Goal: Transaction & Acquisition: Book appointment/travel/reservation

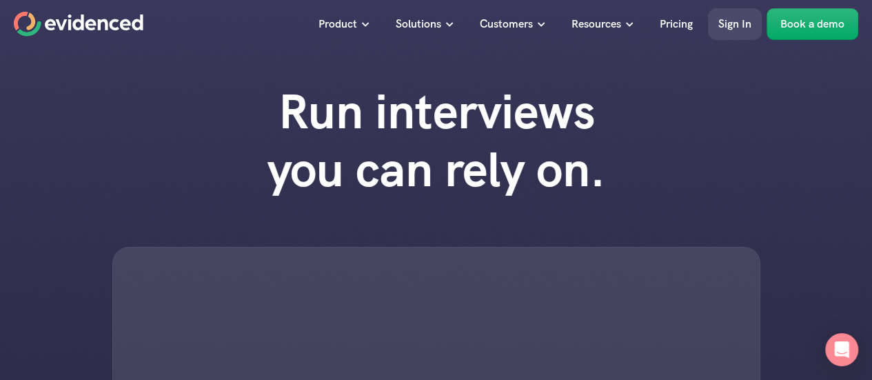
click at [730, 25] on p "Sign In" at bounding box center [734, 24] width 33 height 18
click at [830, 32] on link "Book a demo" at bounding box center [813, 24] width 92 height 32
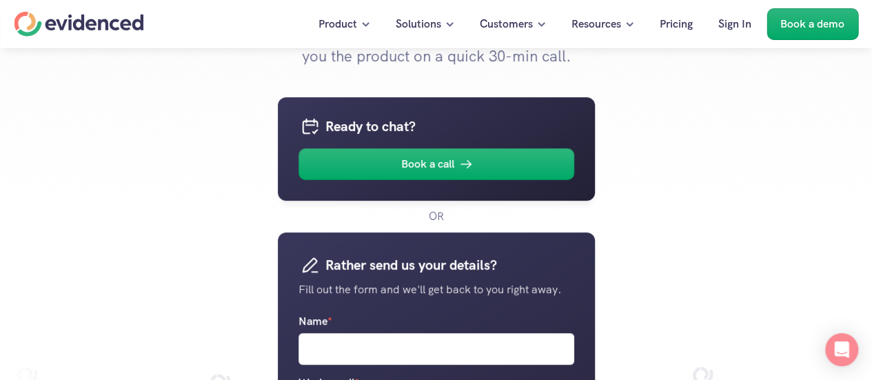
scroll to position [138, 0]
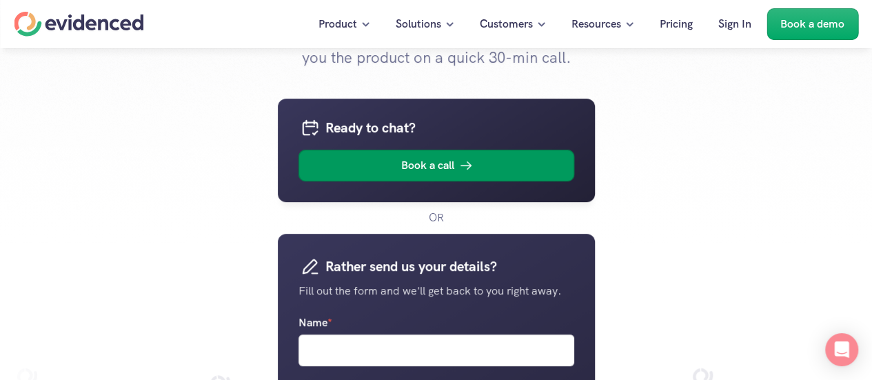
click at [455, 165] on link "Book a call" at bounding box center [436, 166] width 276 height 32
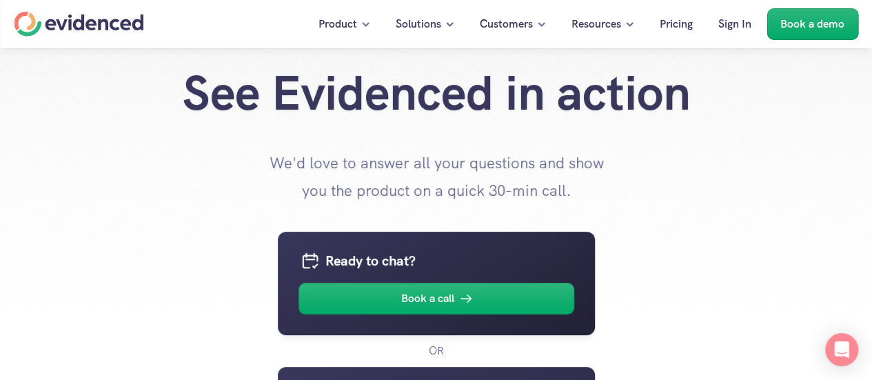
scroll to position [0, 0]
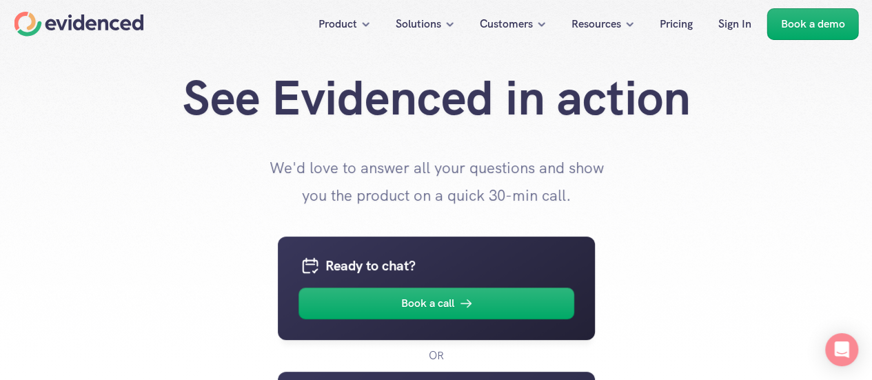
click at [31, 26] on div "Home" at bounding box center [79, 24] width 130 height 25
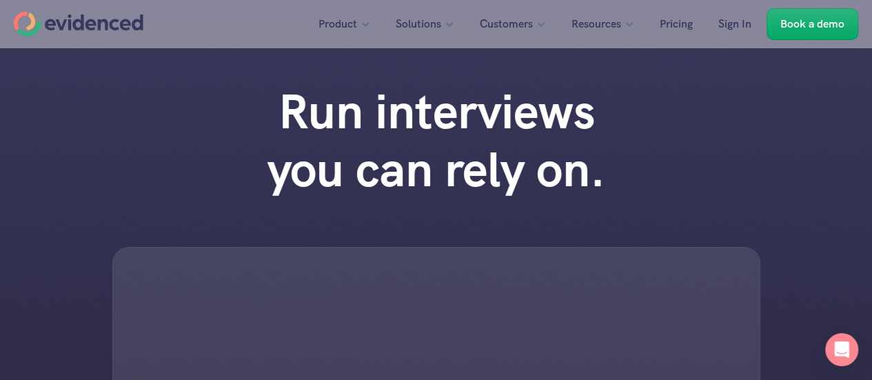
scroll to position [325, 0]
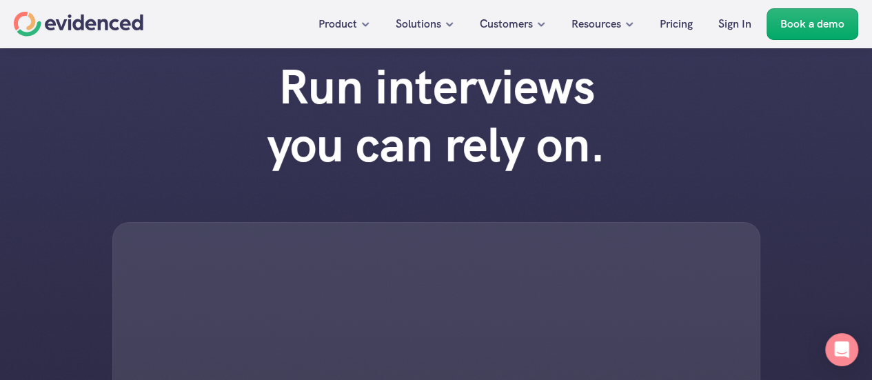
scroll to position [28, 0]
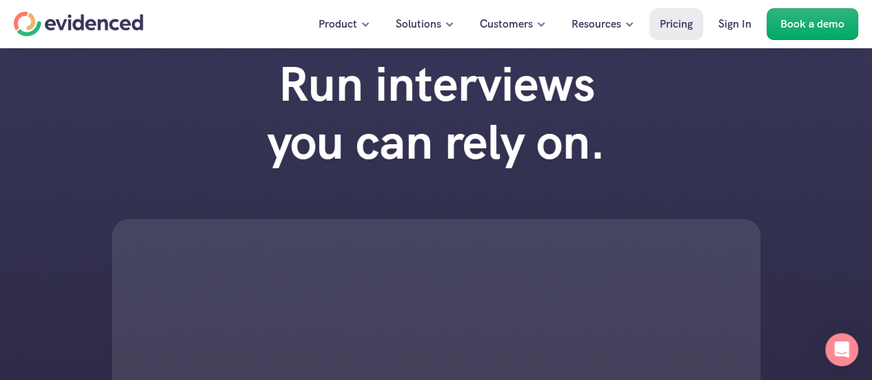
click at [669, 25] on p "Pricing" at bounding box center [676, 24] width 33 height 18
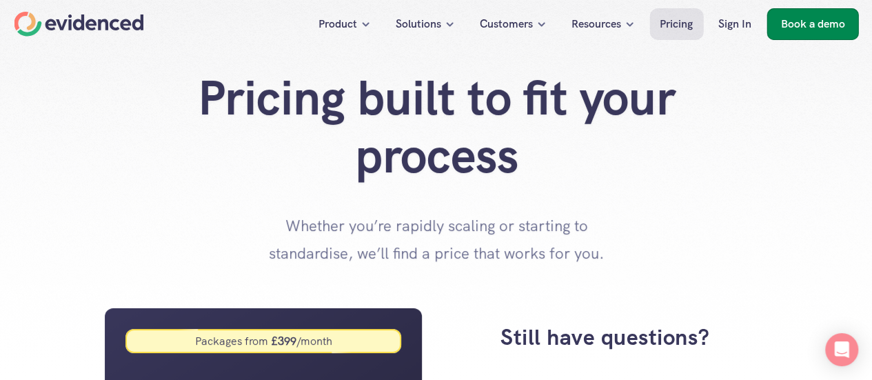
click at [795, 24] on p "Book a demo" at bounding box center [812, 24] width 64 height 18
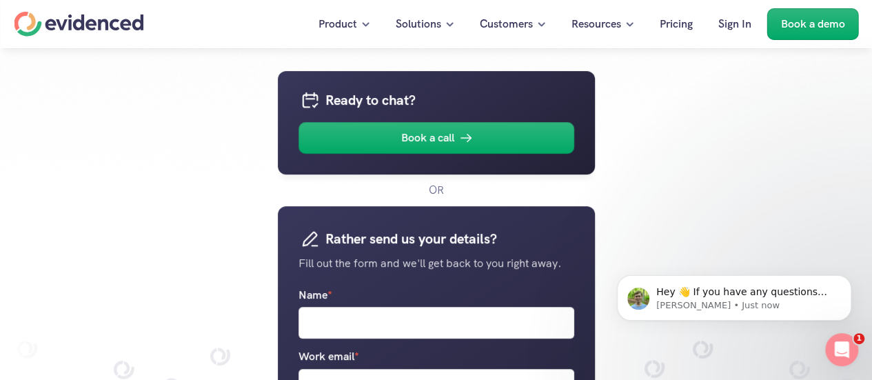
scroll to position [83, 0]
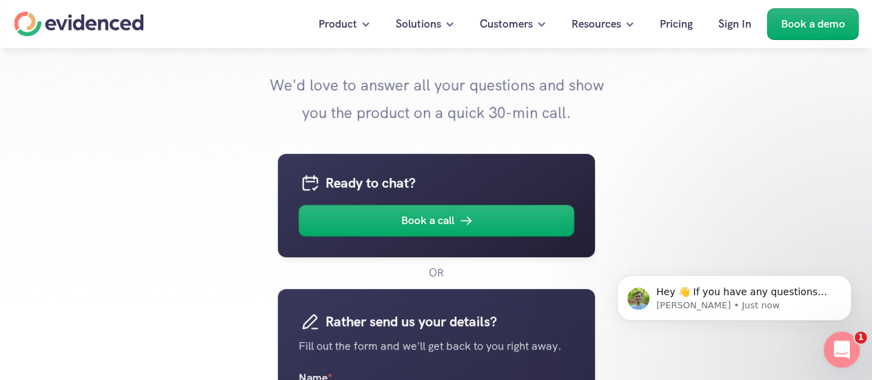
click at [851, 342] on div "Open Intercom Messenger" at bounding box center [839, 347] width 45 height 45
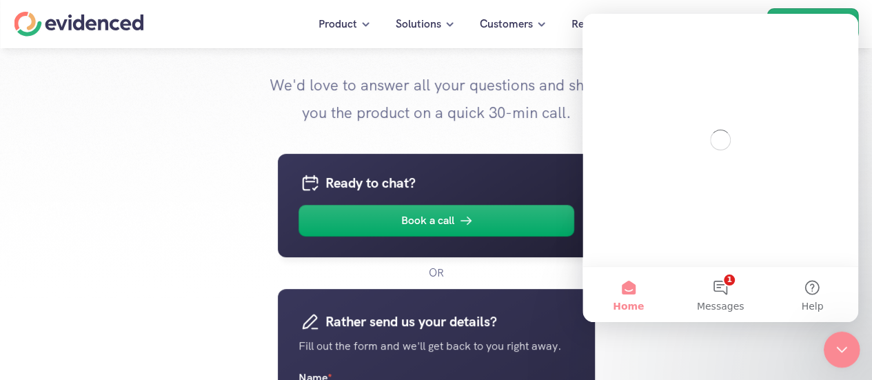
scroll to position [0, 0]
click at [720, 293] on button "1 Messages" at bounding box center [720, 294] width 92 height 55
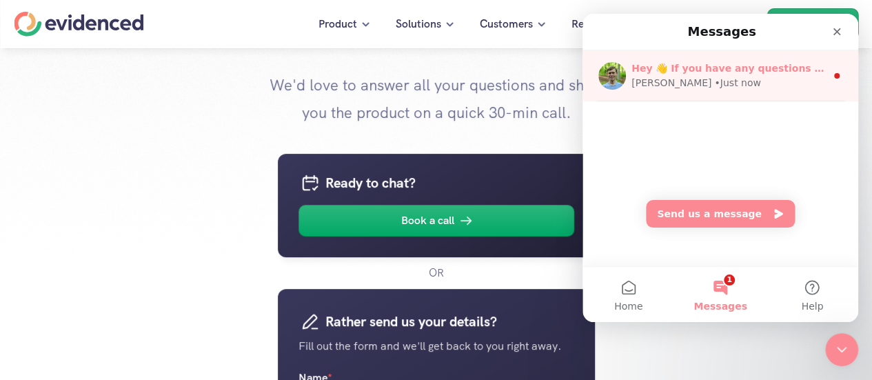
click at [776, 69] on span "Hey 👋 If you have any questions about our pricing, I’m here to help! 🙂 Andy" at bounding box center [873, 68] width 484 height 11
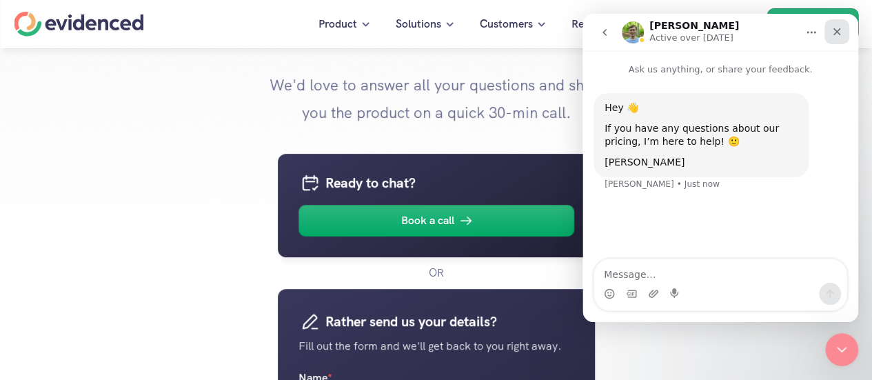
click at [839, 27] on icon "Close" at bounding box center [836, 31] width 11 height 11
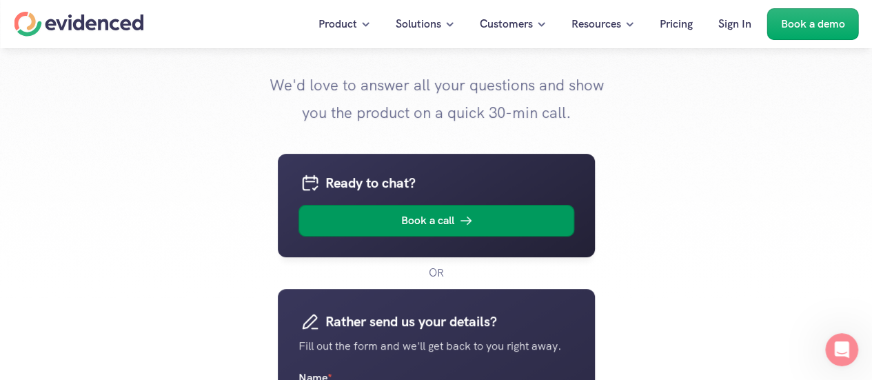
click at [488, 223] on link "Book a call" at bounding box center [436, 221] width 276 height 32
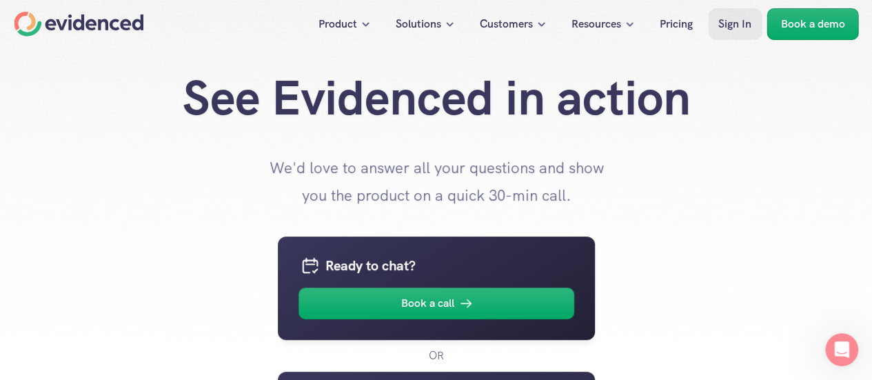
click at [738, 33] on link "Sign In" at bounding box center [735, 24] width 54 height 32
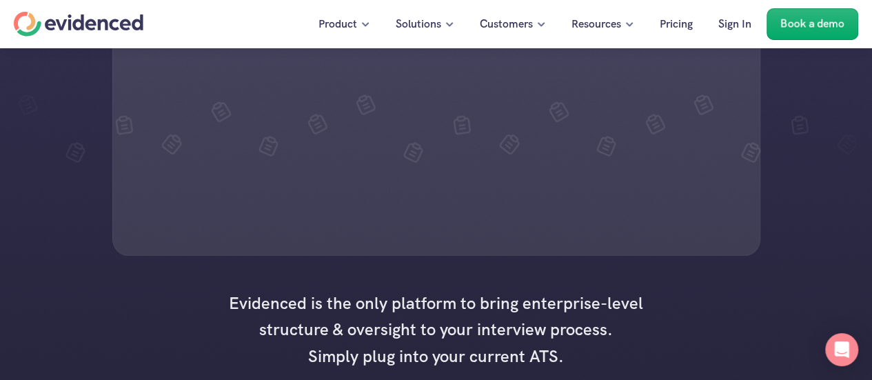
scroll to position [325, 0]
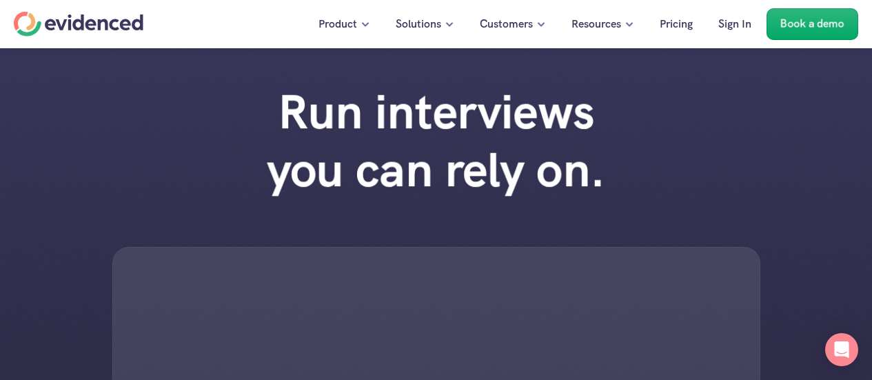
scroll to position [325, 0]
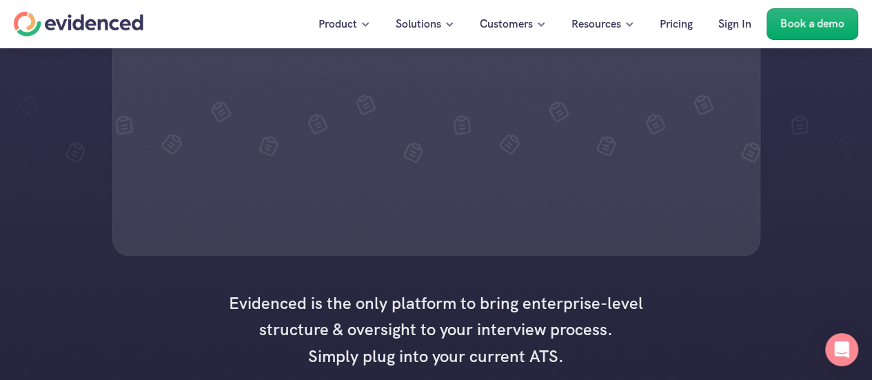
scroll to position [325, 0]
